Goal: Task Accomplishment & Management: Manage account settings

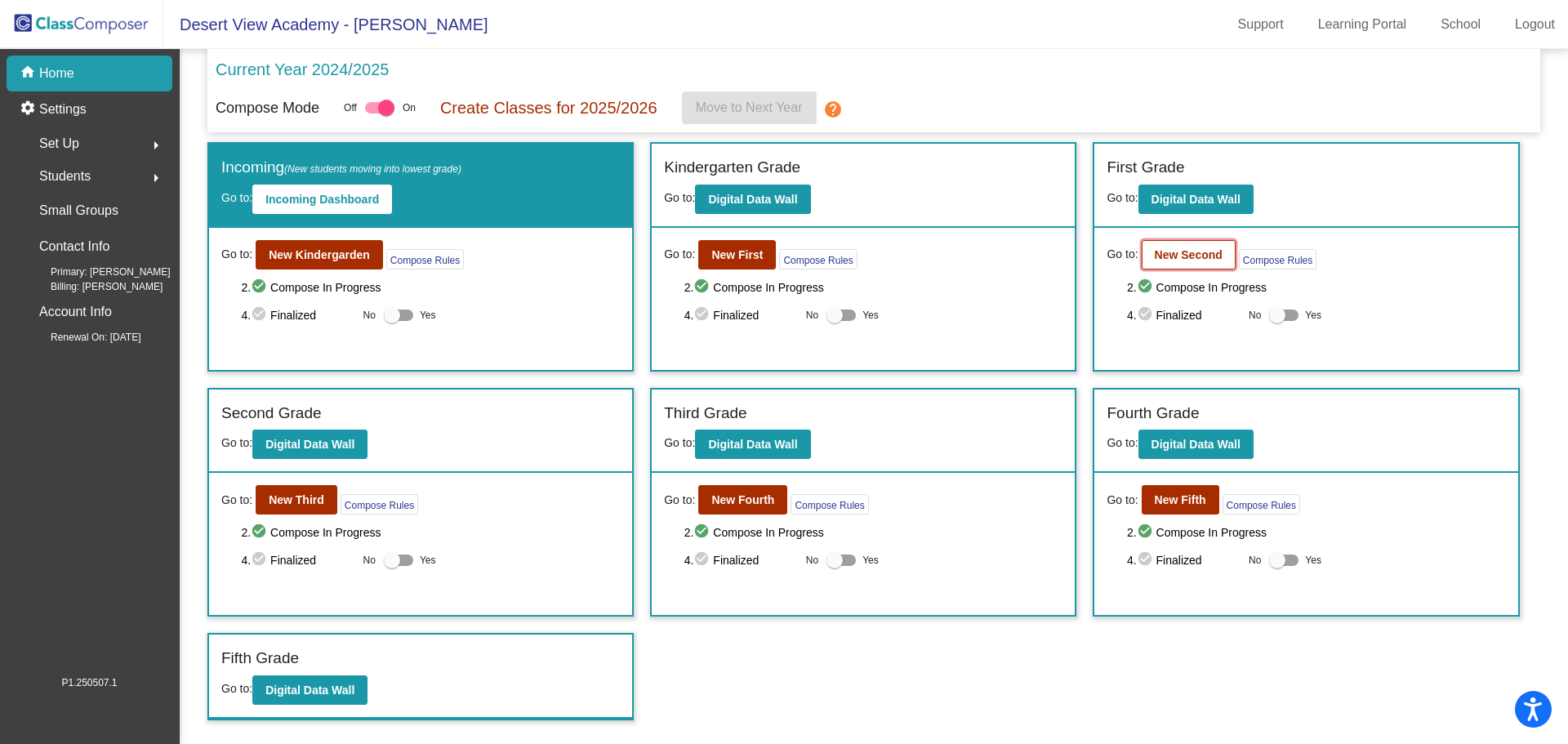
click at [1190, 258] on b "New Second" at bounding box center [1188, 255] width 68 height 13
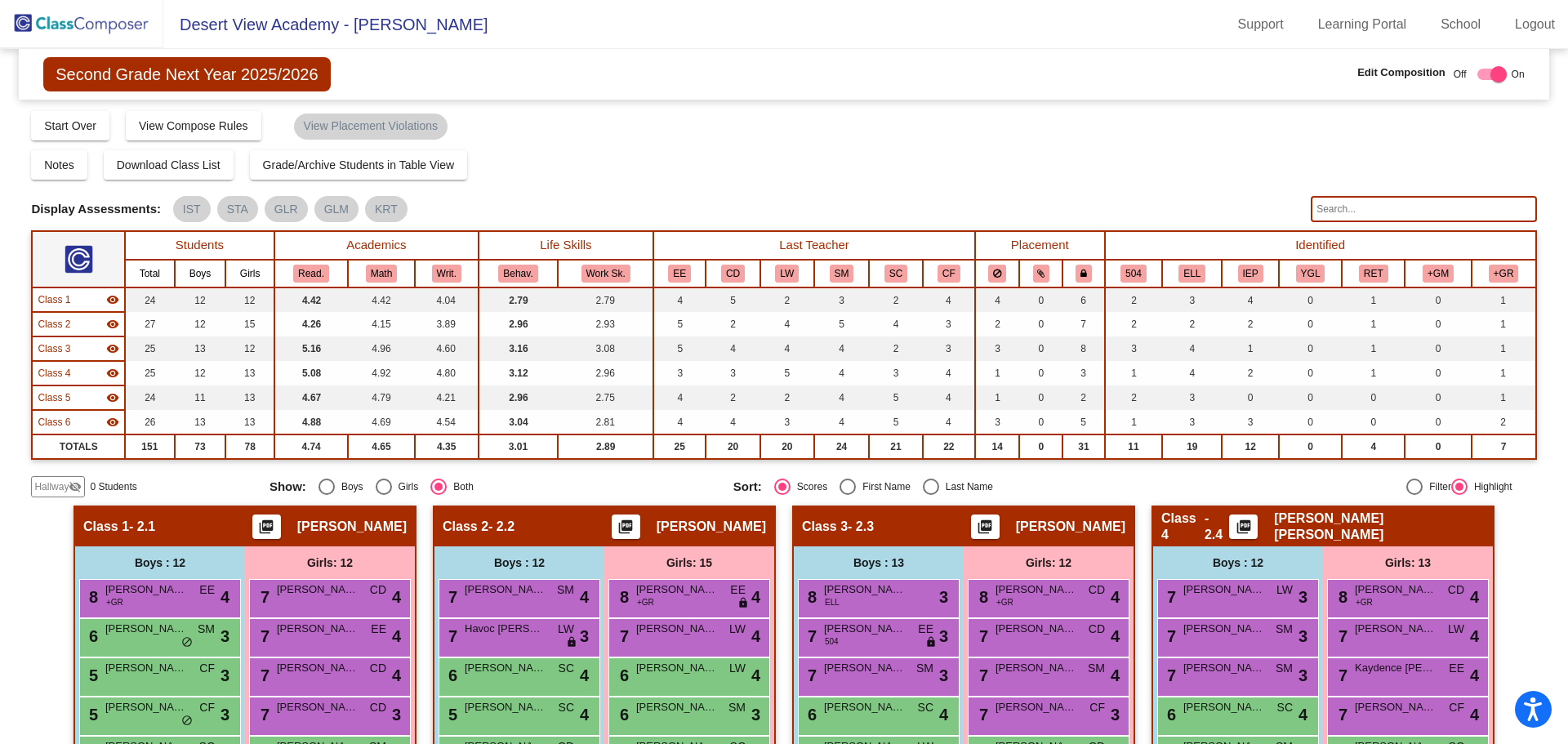
click at [1338, 204] on input "text" at bounding box center [1423, 209] width 225 height 26
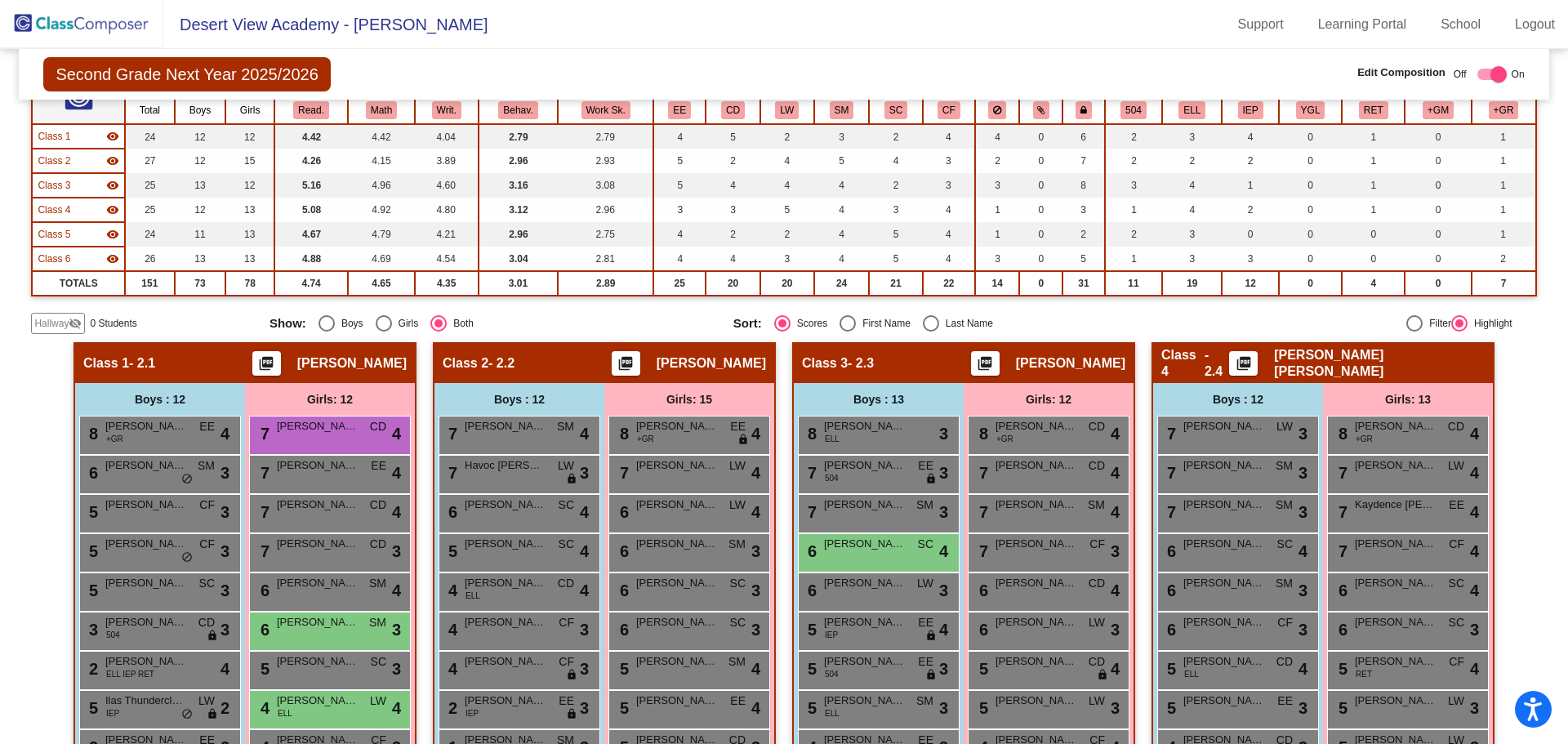
scroll to position [408, 0]
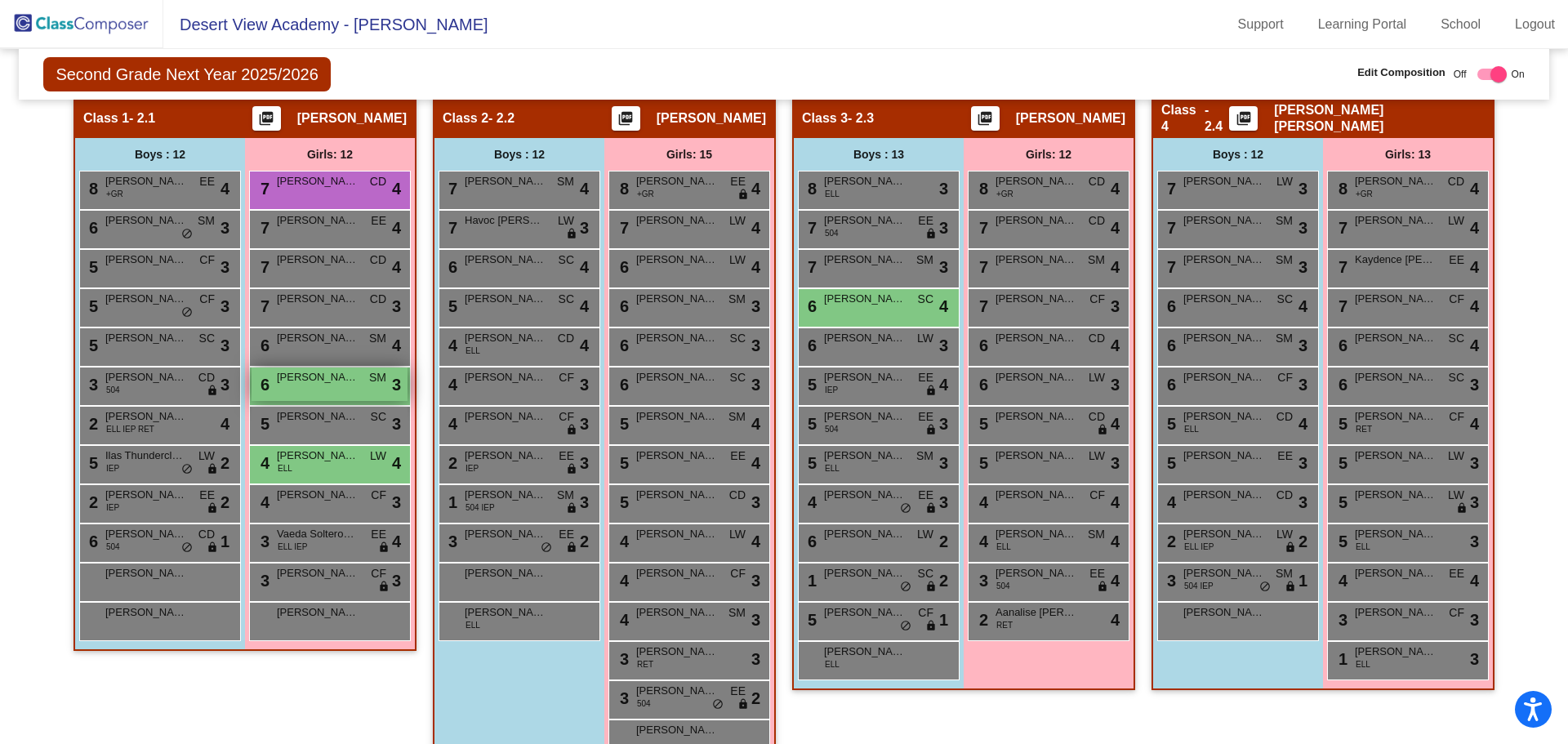
type input "Mia"
click at [299, 395] on div "6 [PERSON_NAME] SM lock do_not_disturb_alt 3" at bounding box center [330, 383] width 156 height 33
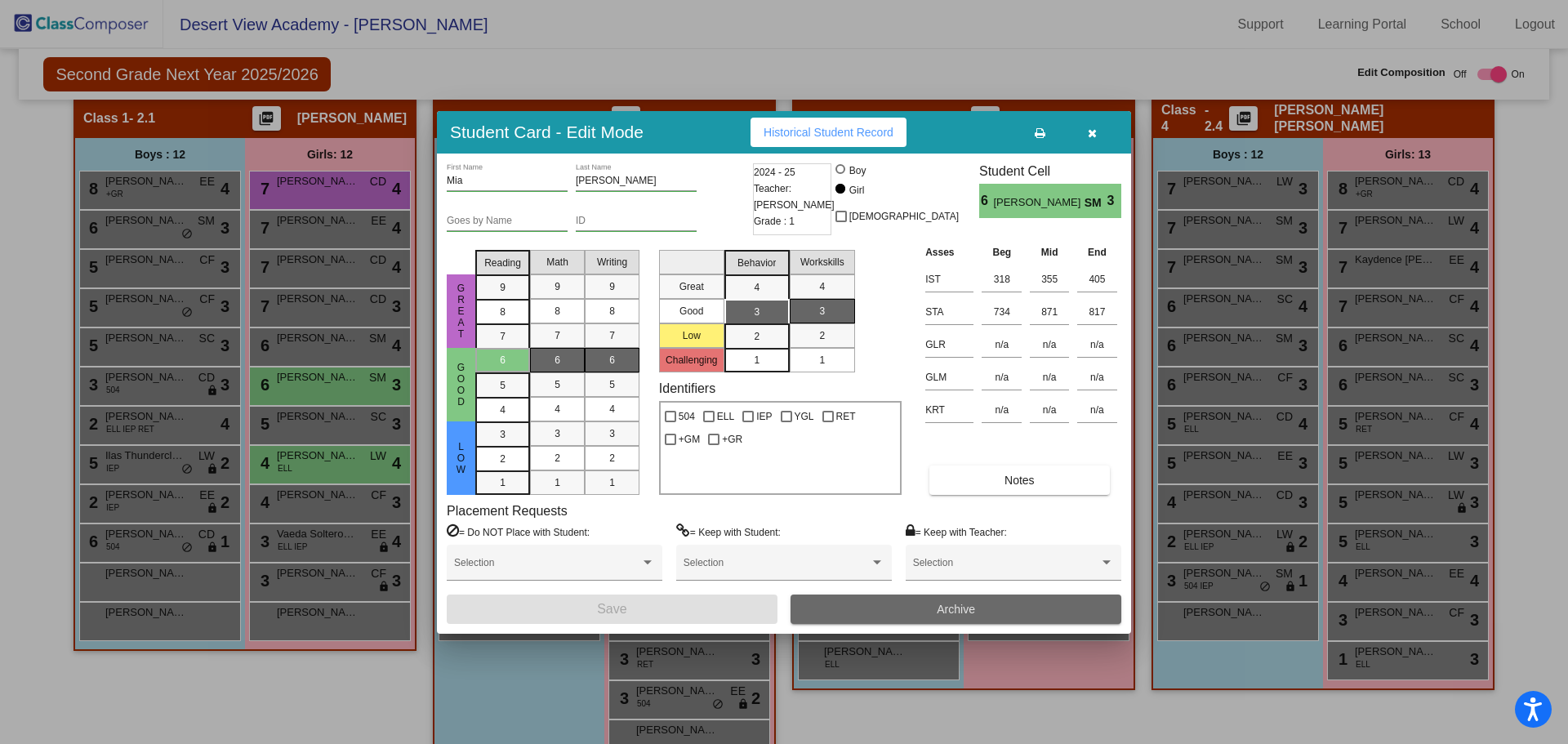
click at [989, 617] on button "Archive" at bounding box center [956, 609] width 331 height 30
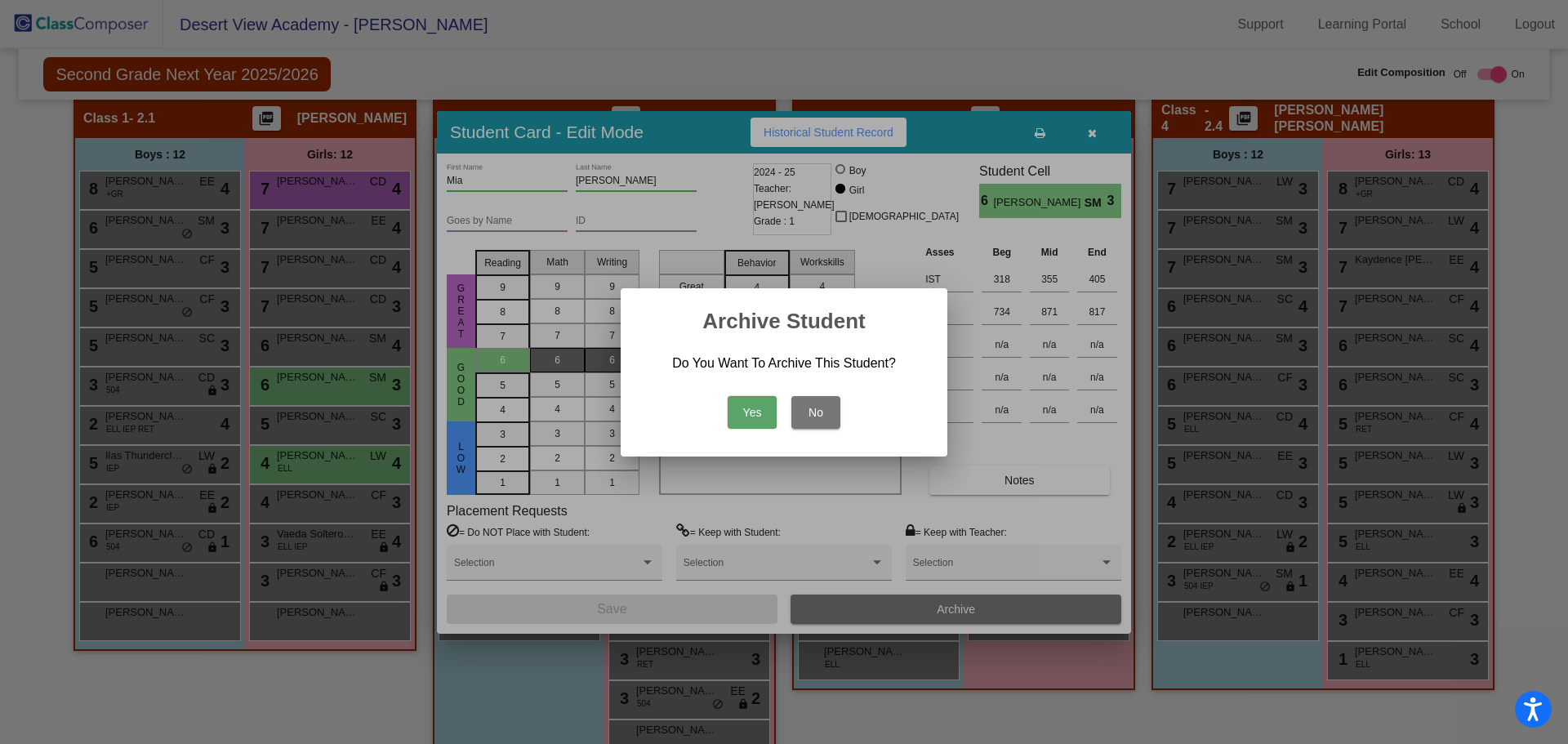
click at [753, 418] on button "Yes" at bounding box center [752, 412] width 49 height 32
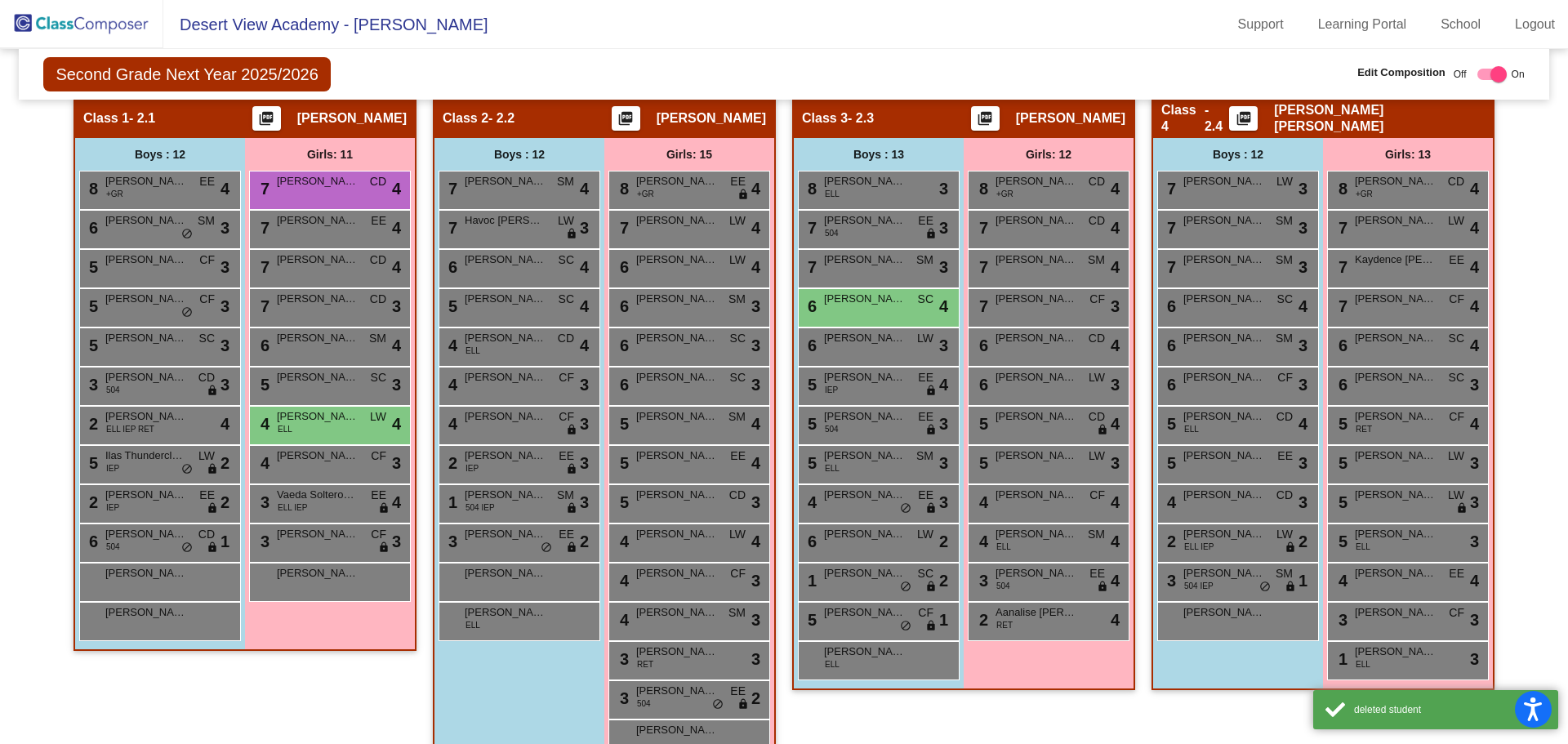
scroll to position [0, 0]
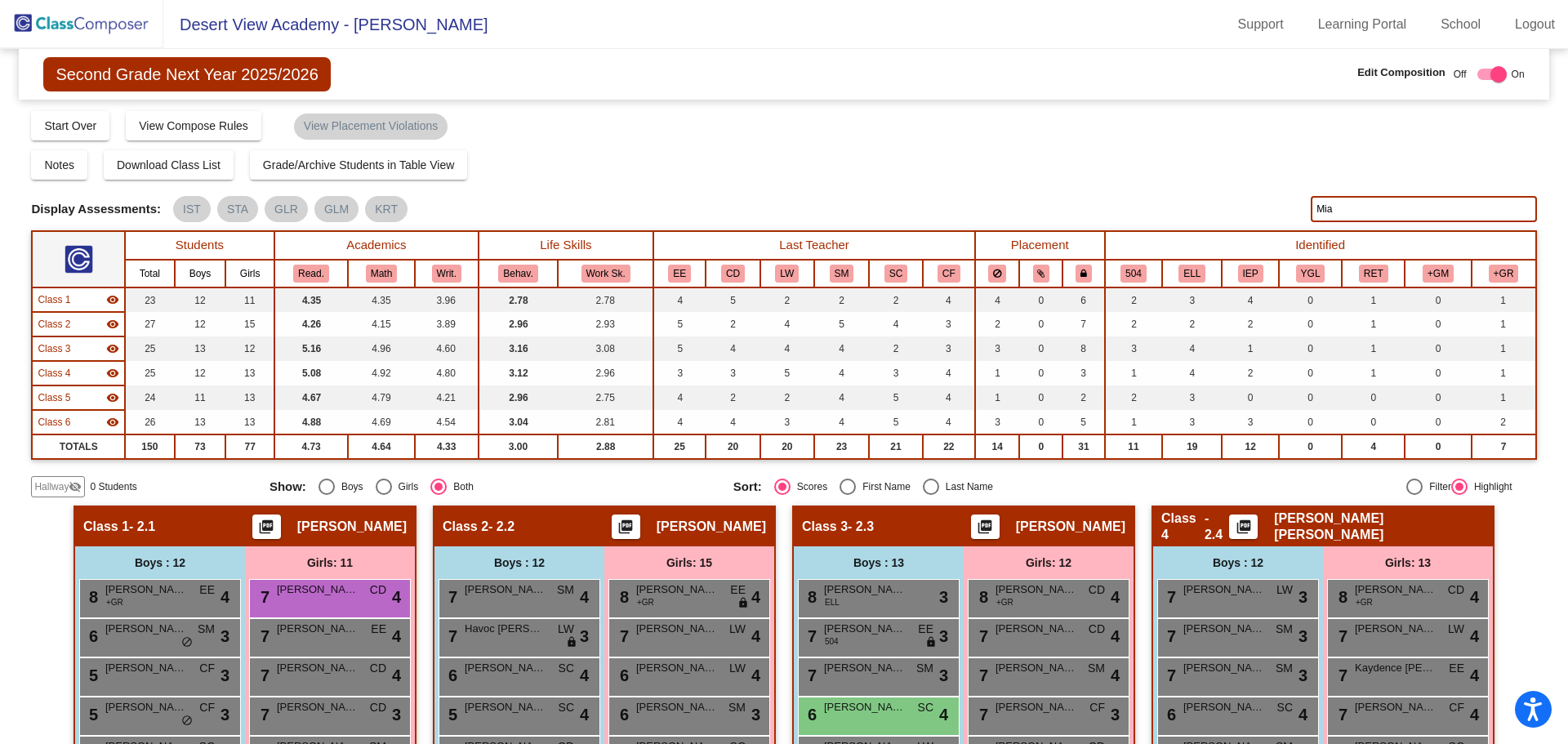
click at [110, 24] on img at bounding box center [81, 24] width 163 height 49
